Goal: Task Accomplishment & Management: Manage account settings

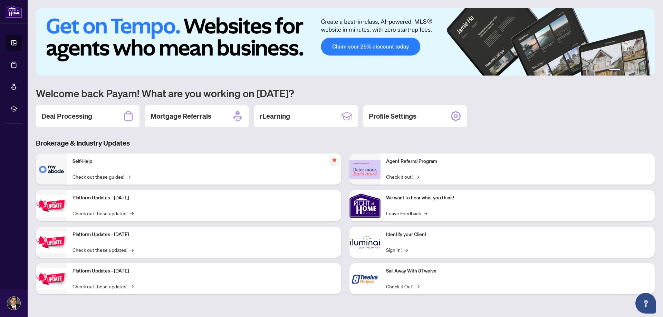
click at [45, 112] on h2 "Deal Processing" at bounding box center [66, 116] width 51 height 10
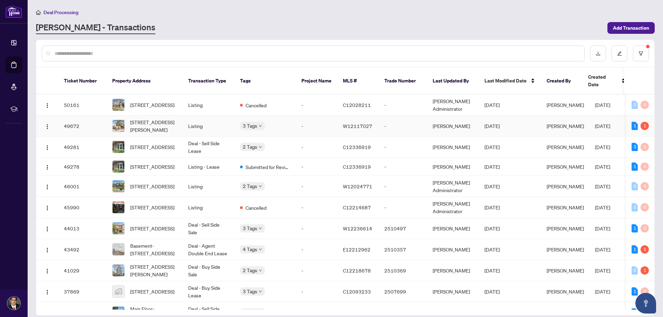
click at [140, 123] on span "[STREET_ADDRESS][PERSON_NAME]" at bounding box center [153, 125] width 47 height 15
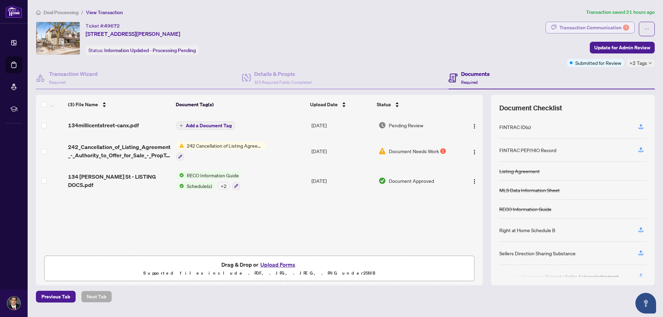
click at [592, 26] on div "Transaction Communication 1" at bounding box center [594, 27] width 70 height 11
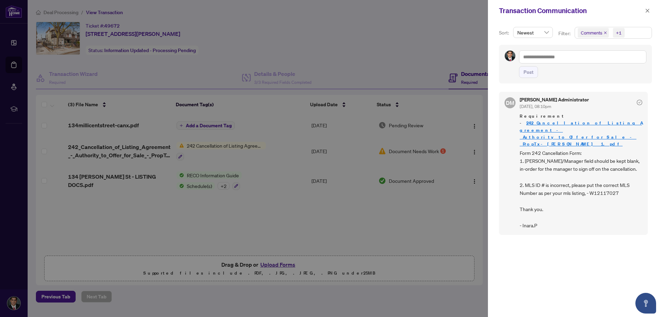
click at [435, 223] on div at bounding box center [331, 158] width 663 height 317
click at [648, 8] on icon "close" at bounding box center [647, 10] width 5 height 5
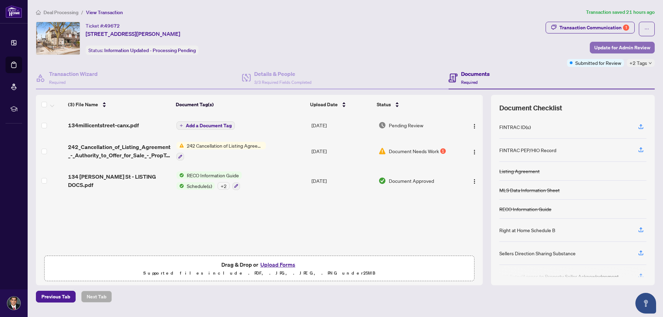
click at [616, 49] on span "Update for Admin Review" at bounding box center [622, 47] width 56 height 11
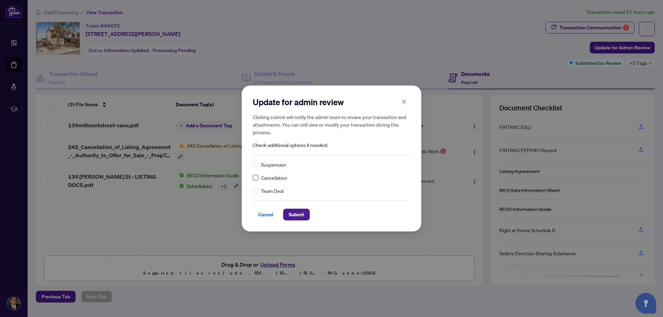
click at [256, 175] on label at bounding box center [256, 178] width 6 height 8
click at [297, 218] on span "Submit" at bounding box center [297, 214] width 16 height 11
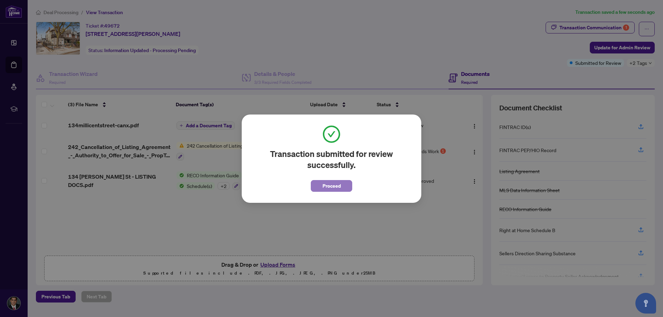
click at [327, 184] on span "Proceed" at bounding box center [331, 186] width 18 height 11
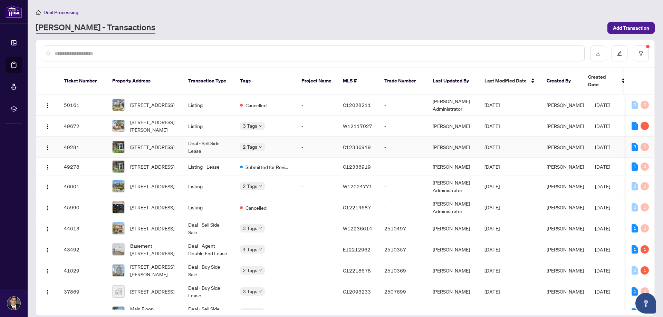
click at [203, 142] on td "Deal - Sell Side Lease" at bounding box center [209, 147] width 52 height 21
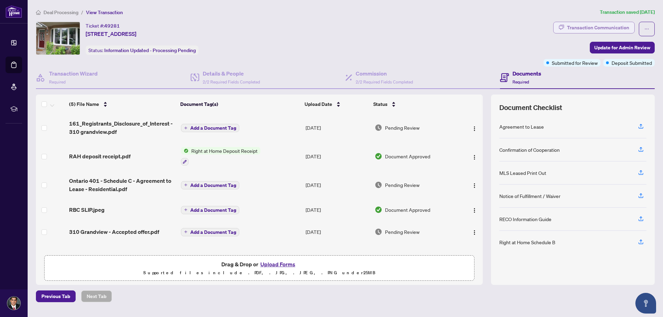
click at [628, 31] on div "Transaction Communication" at bounding box center [598, 27] width 62 height 11
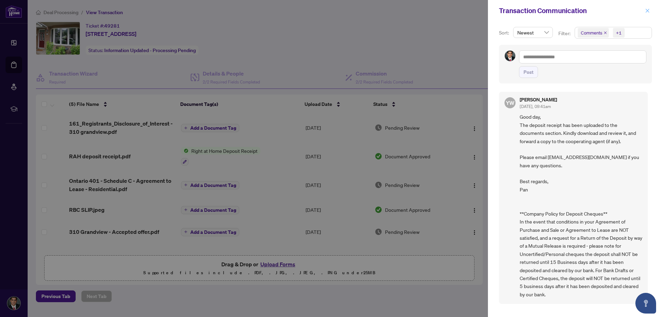
click at [649, 11] on icon "close" at bounding box center [647, 10] width 5 height 5
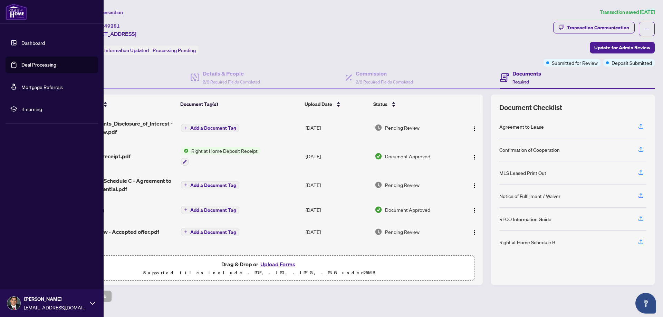
click at [21, 40] on link "Dashboard" at bounding box center [32, 43] width 23 height 6
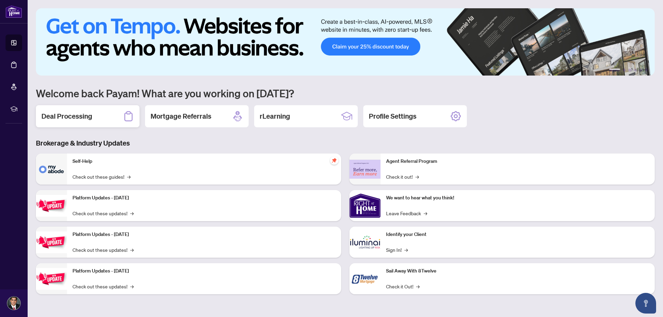
click at [103, 116] on div "Deal Processing" at bounding box center [88, 116] width 104 height 22
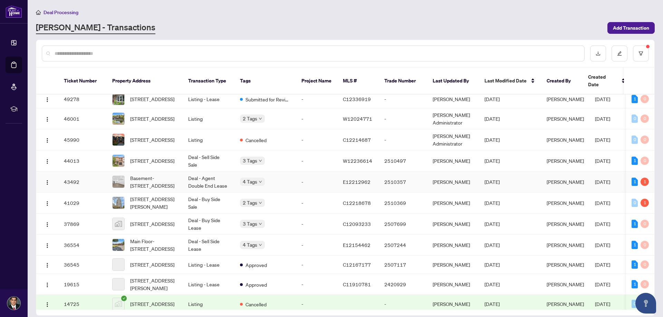
scroll to position [69, 0]
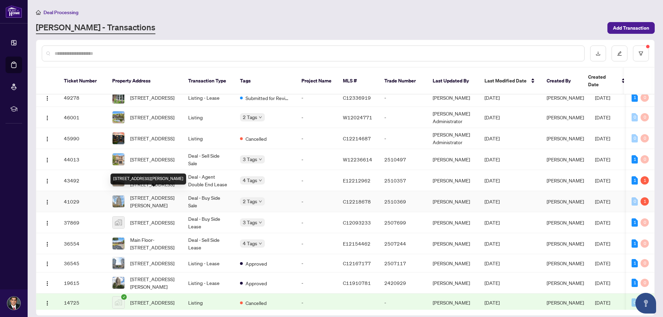
click at [158, 195] on span "[STREET_ADDRESS][PERSON_NAME]" at bounding box center [153, 201] width 47 height 15
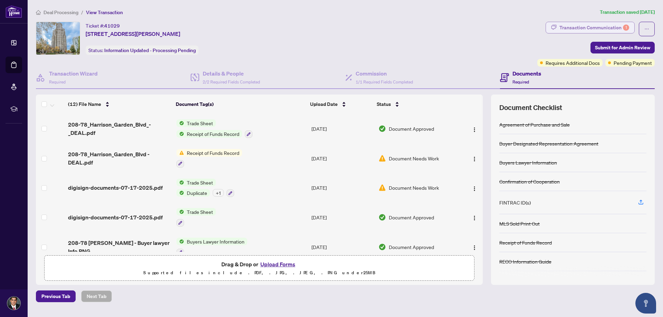
click at [619, 28] on div "Transaction Communication 1" at bounding box center [594, 27] width 70 height 11
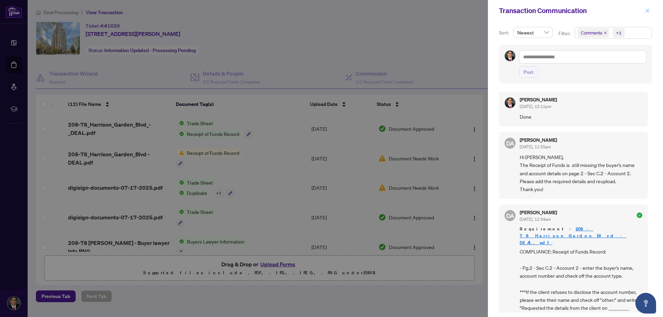
click at [646, 10] on icon "close" at bounding box center [647, 10] width 5 height 5
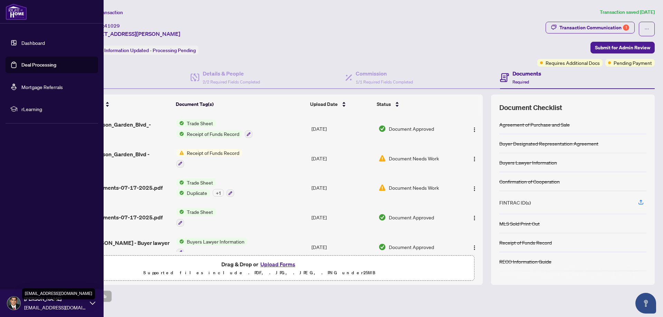
click at [68, 306] on span "[EMAIL_ADDRESS][DOMAIN_NAME]" at bounding box center [55, 308] width 62 height 8
click at [21, 295] on div "[PERSON_NAME] [PERSON_NAME][EMAIL_ADDRESS][DOMAIN_NAME]" at bounding box center [52, 304] width 104 height 28
click at [27, 264] on span "Logout" at bounding box center [28, 262] width 16 height 11
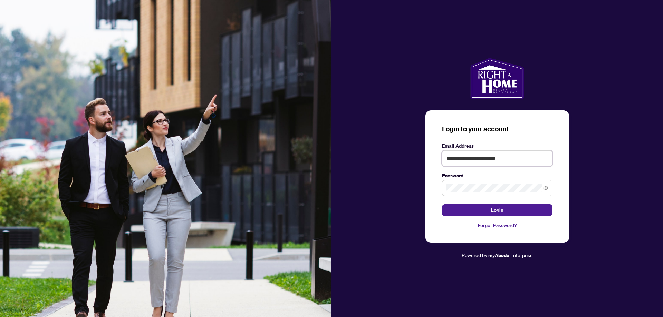
drag, startPoint x: 531, startPoint y: 158, endPoint x: 98, endPoint y: 134, distance: 434.3
click at [98, 134] on div "**********" at bounding box center [331, 158] width 663 height 317
type input "**********"
click at [484, 208] on button "Login" at bounding box center [497, 210] width 110 height 12
